Goal: Information Seeking & Learning: Learn about a topic

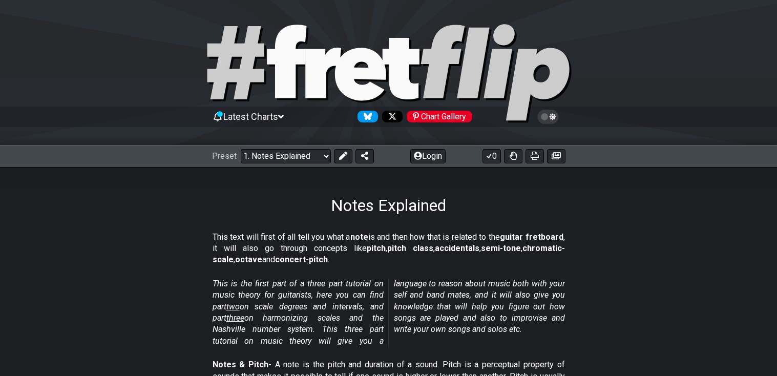
scroll to position [89, 0]
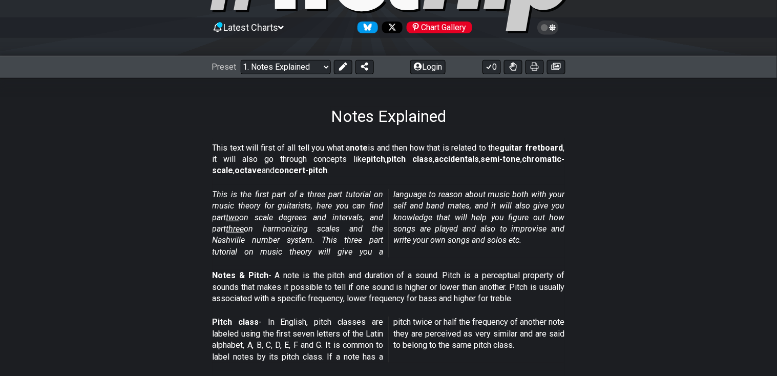
click at [413, 176] on p "This text will first of all tell you what a note is and then how that is relate…" at bounding box center [388, 159] width 352 height 34
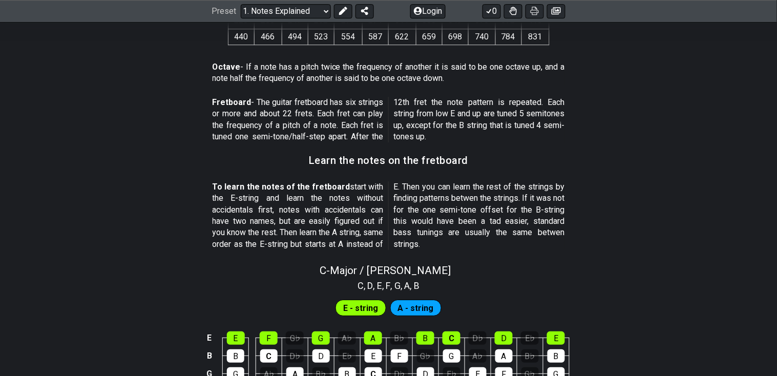
scroll to position [0, 0]
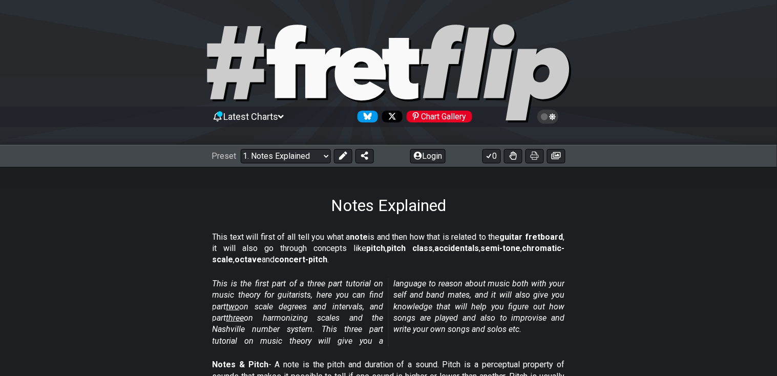
click at [278, 108] on icon at bounding box center [388, 74] width 369 height 102
select select "C"
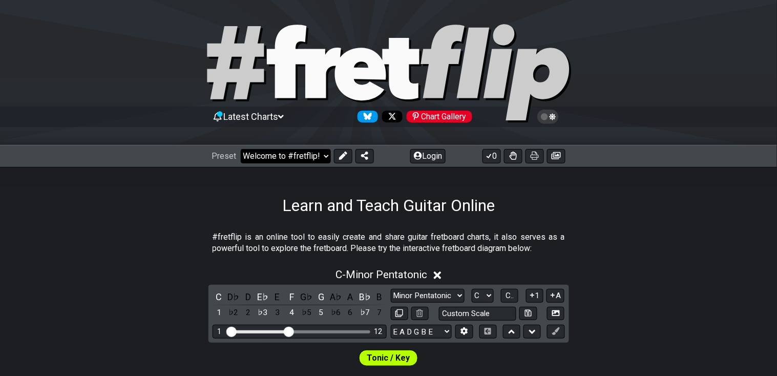
click at [281, 159] on select "Welcome to #fretflip! Initial Preset Custom Preset Minor Pentatonic Major Penta…" at bounding box center [286, 156] width 90 height 14
click at [241, 149] on select "Welcome to #fretflip! Initial Preset Custom Preset Minor Pentatonic Major Penta…" at bounding box center [286, 156] width 90 height 14
select select "/minor-pentatonic"
select select "C"
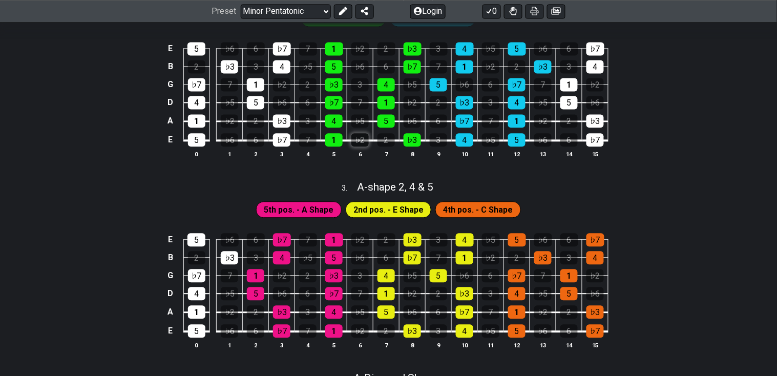
scroll to position [501, 0]
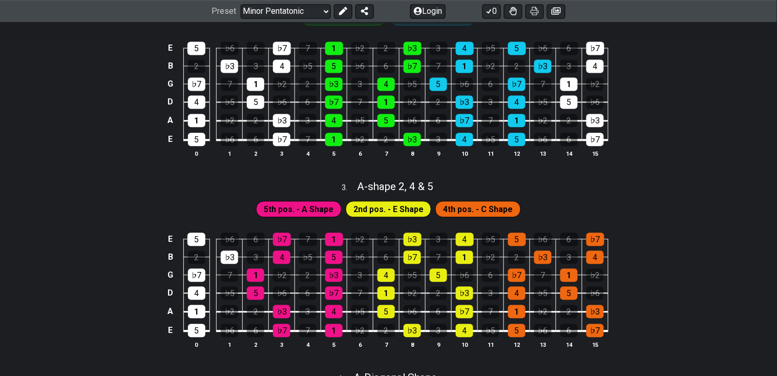
click at [67, 261] on div "E 5 ♭6 6 ♭7 7 1 ♭2 2 ♭3 3 4 ♭5 5 ♭6 6 ♭7 B 2 ♭3 3 4 ♭5 5 ♭6 6 ♭7 7 1 ♭2 2 ♭3 3 …" at bounding box center [388, 291] width 777 height 144
click at [199, 243] on div "5" at bounding box center [196, 238] width 18 height 13
click at [201, 244] on div "5" at bounding box center [196, 238] width 18 height 13
